Goal: Navigation & Orientation: Understand site structure

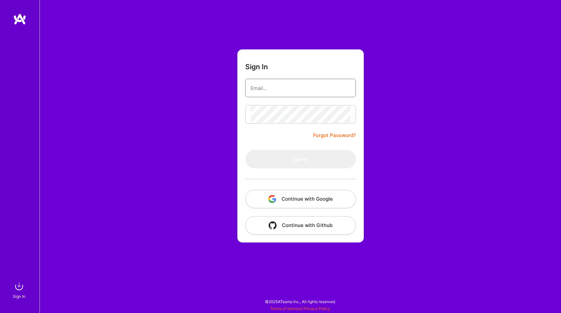
click at [276, 86] on input "email" at bounding box center [301, 88] width 100 height 17
paste input "[PERSON_NAME][EMAIL_ADDRESS][DOMAIN_NAME]"
type input "[PERSON_NAME][EMAIL_ADDRESS][DOMAIN_NAME]"
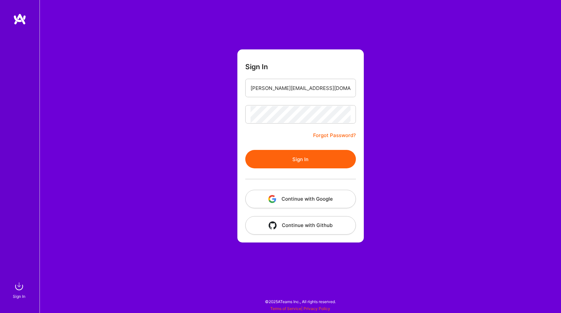
click at [305, 162] on button "Sign In" at bounding box center [300, 159] width 111 height 18
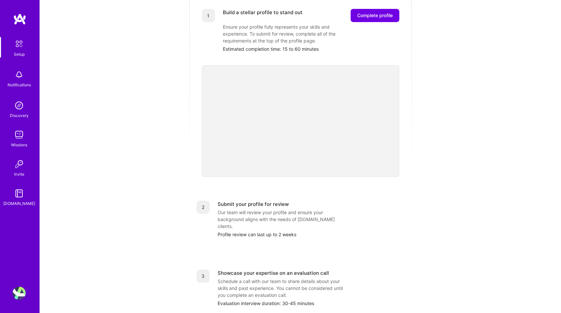
scroll to position [91, 0]
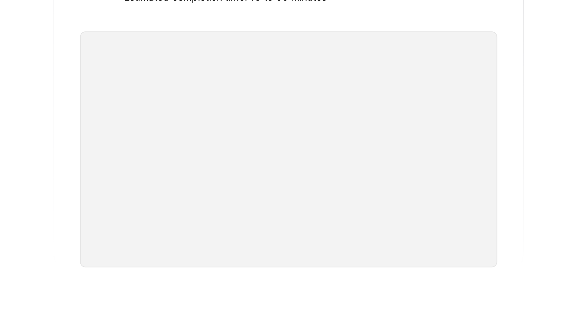
click at [194, 170] on div "1 Build a stellar profile to stand out Complete profile Ensure your profile ful…" at bounding box center [301, 98] width 224 height 181
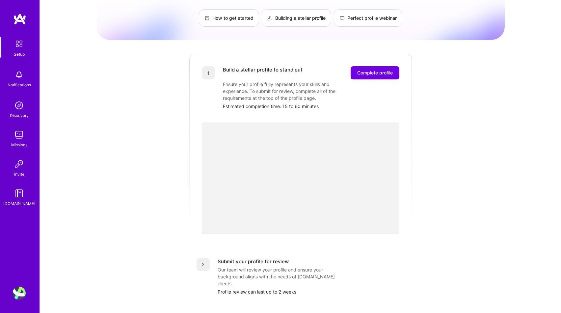
scroll to position [0, 0]
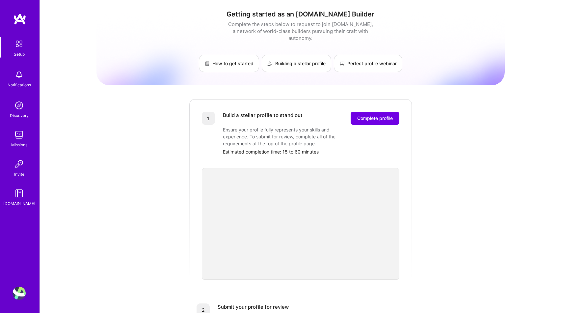
click at [20, 194] on img at bounding box center [19, 193] width 13 height 13
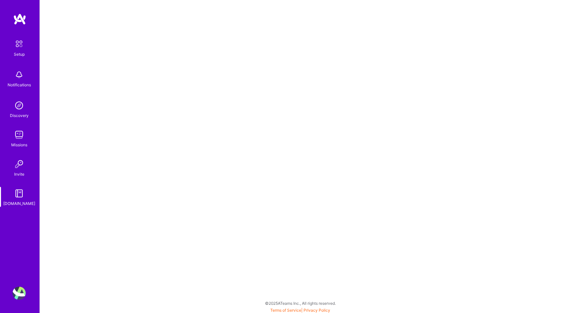
click at [14, 76] on img at bounding box center [19, 74] width 13 height 13
click at [22, 132] on img at bounding box center [19, 134] width 13 height 13
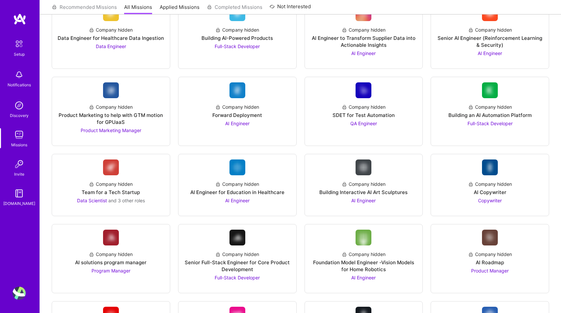
scroll to position [283, 0]
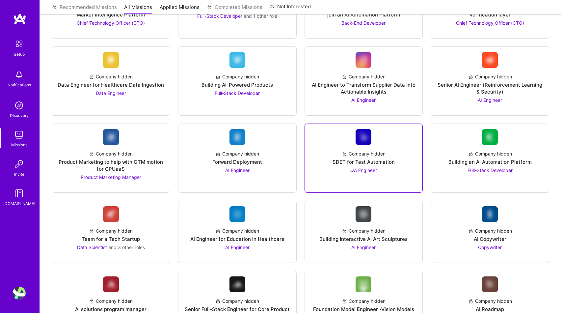
click at [361, 157] on div "Company hidden" at bounding box center [364, 153] width 44 height 7
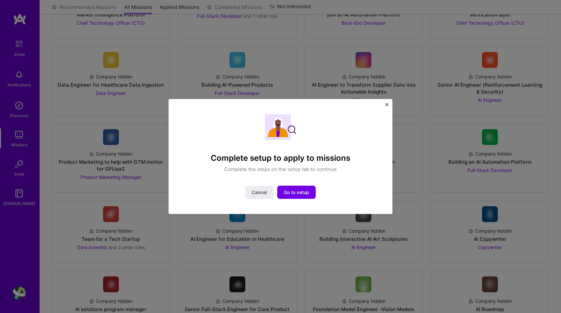
click at [387, 103] on img "Close" at bounding box center [386, 104] width 3 height 3
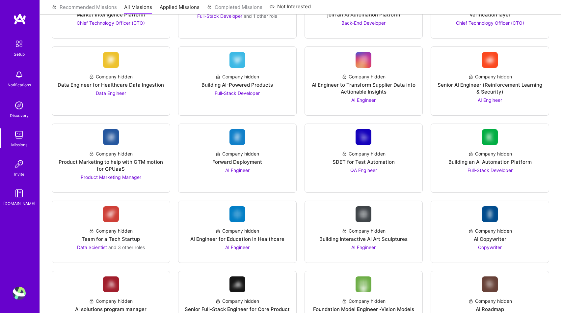
click at [21, 166] on img at bounding box center [19, 163] width 13 height 13
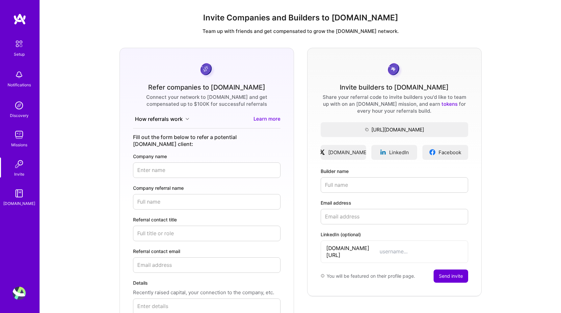
click at [20, 103] on img at bounding box center [19, 105] width 13 height 13
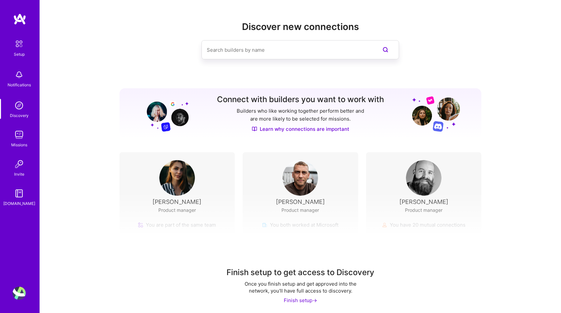
scroll to position [2, 0]
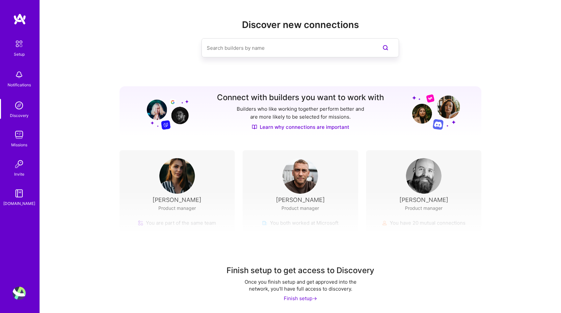
click at [18, 48] on img at bounding box center [19, 44] width 14 height 14
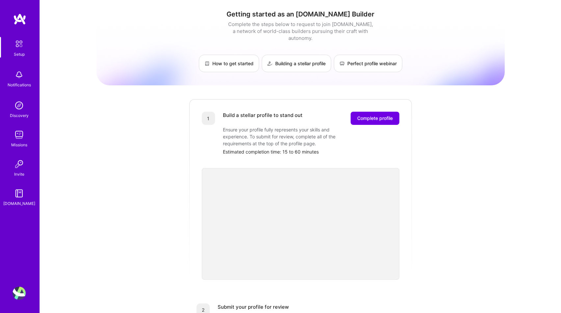
click at [20, 192] on img at bounding box center [19, 193] width 13 height 13
